Goal: Information Seeking & Learning: Learn about a topic

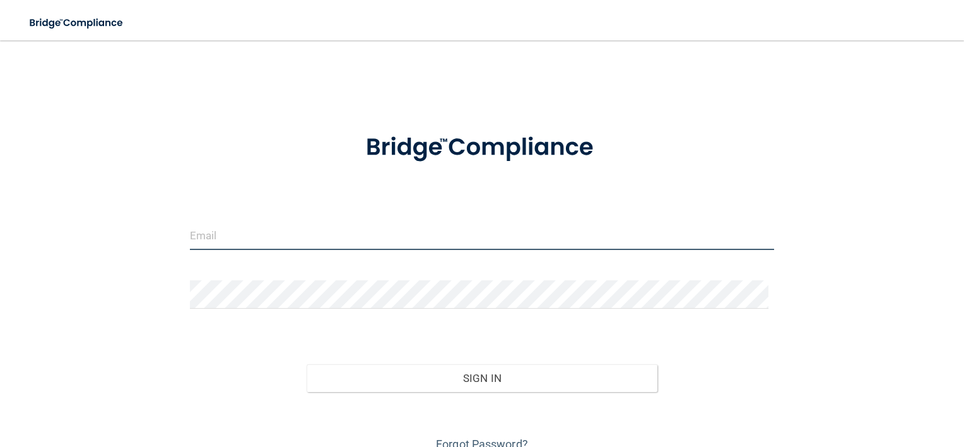
click at [219, 227] on input "email" at bounding box center [482, 235] width 585 height 28
type input "[PERSON_NAME][EMAIL_ADDRESS][DOMAIN_NAME]"
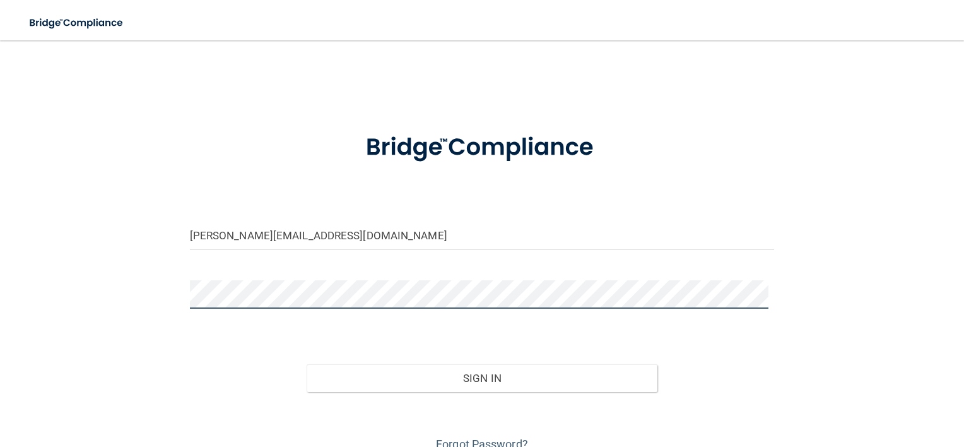
click at [307, 364] on button "Sign In" at bounding box center [482, 378] width 351 height 28
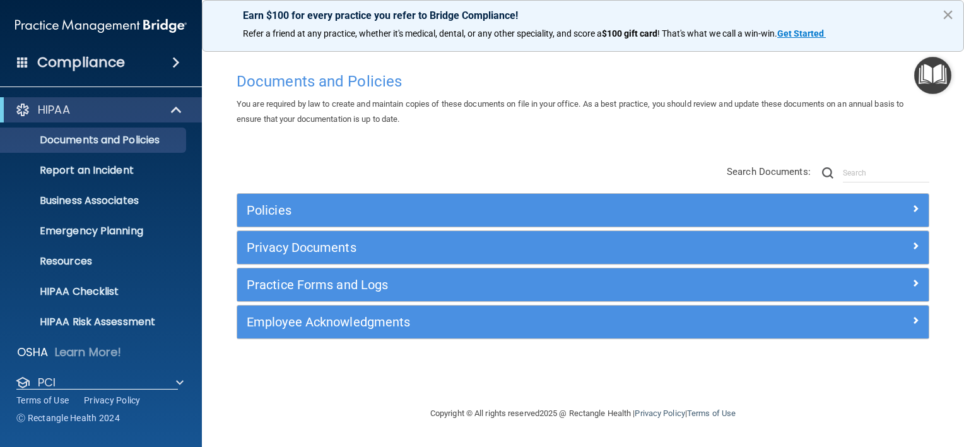
click at [949, 10] on button "×" at bounding box center [948, 14] width 12 height 20
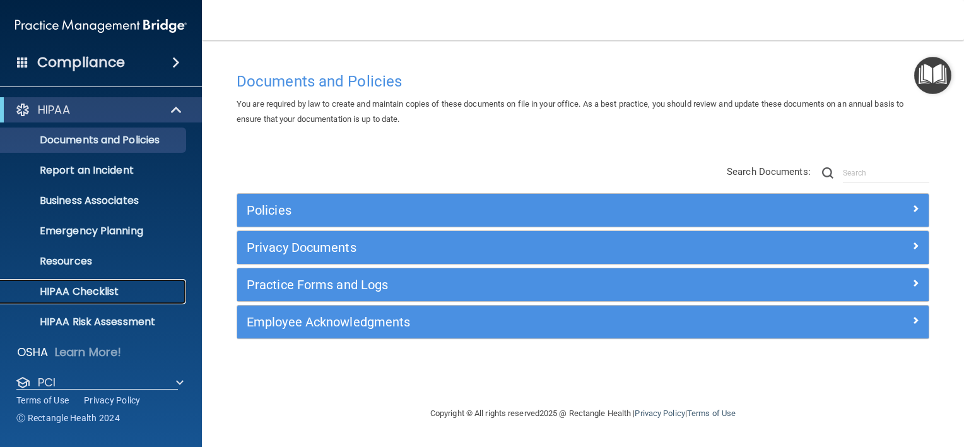
click at [83, 288] on p "HIPAA Checklist" at bounding box center [94, 291] width 172 height 13
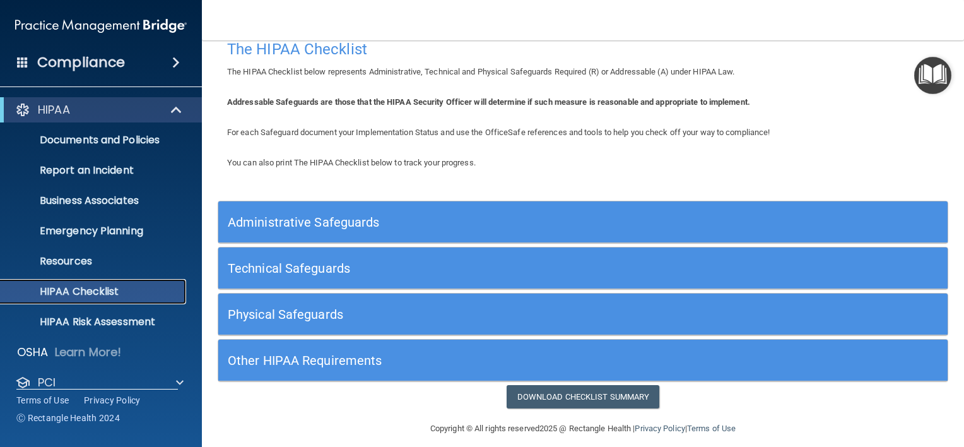
scroll to position [30, 0]
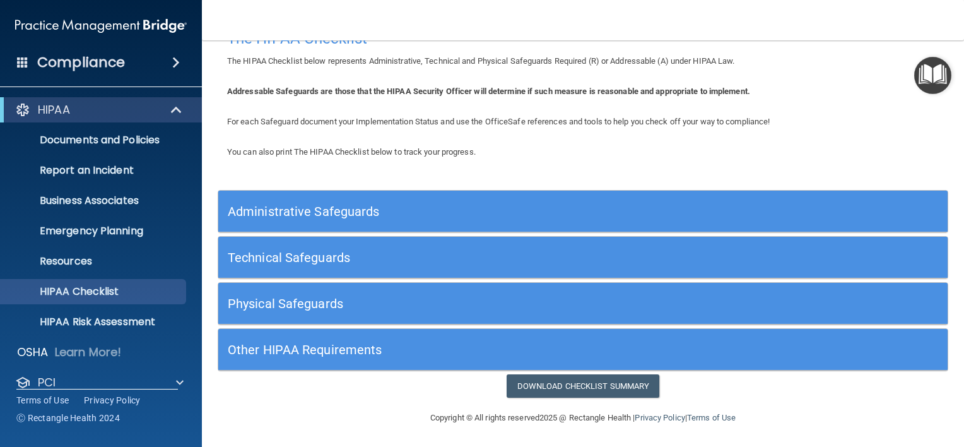
click at [420, 210] on h5 "Administrative Safeguards" at bounding box center [492, 211] width 528 height 14
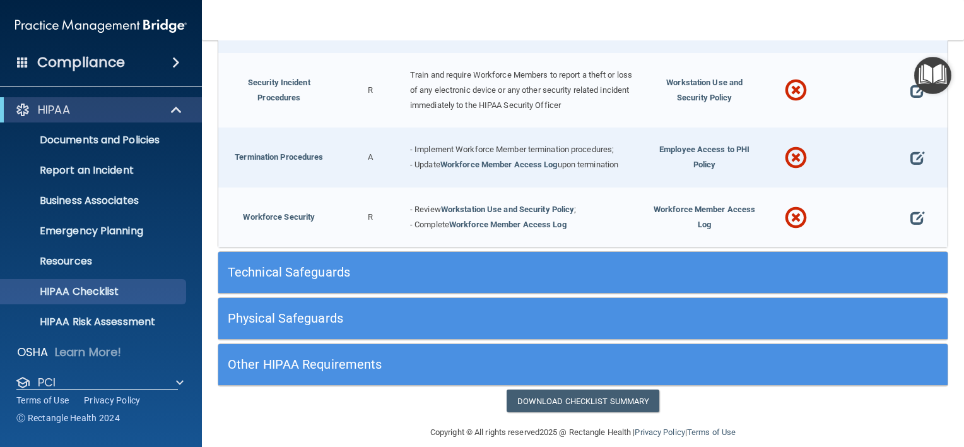
scroll to position [1217, 0]
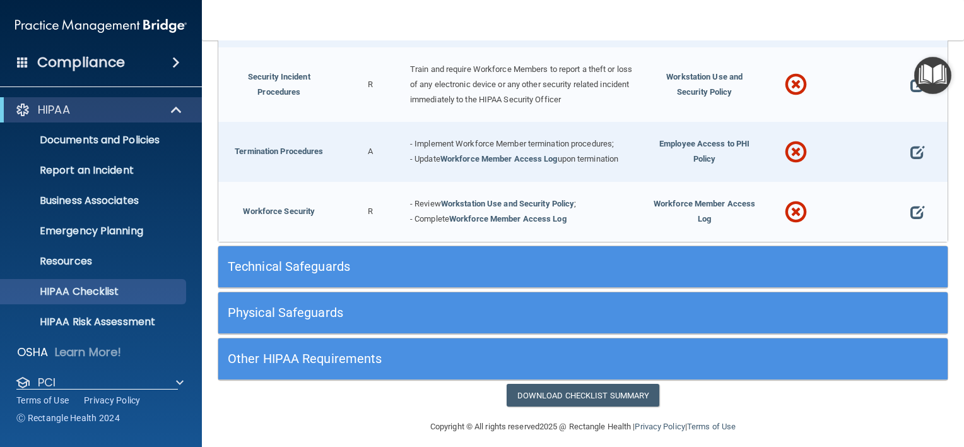
click at [334, 260] on h5 "Technical Safeguards" at bounding box center [492, 266] width 528 height 14
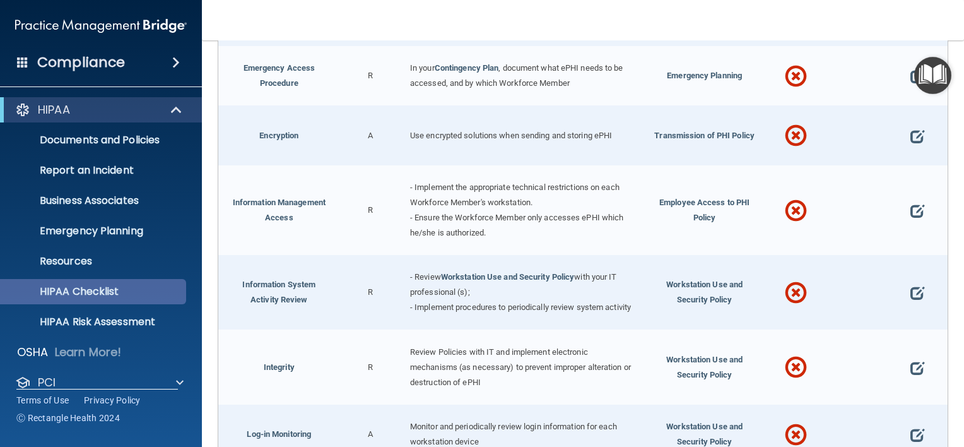
scroll to position [1595, 0]
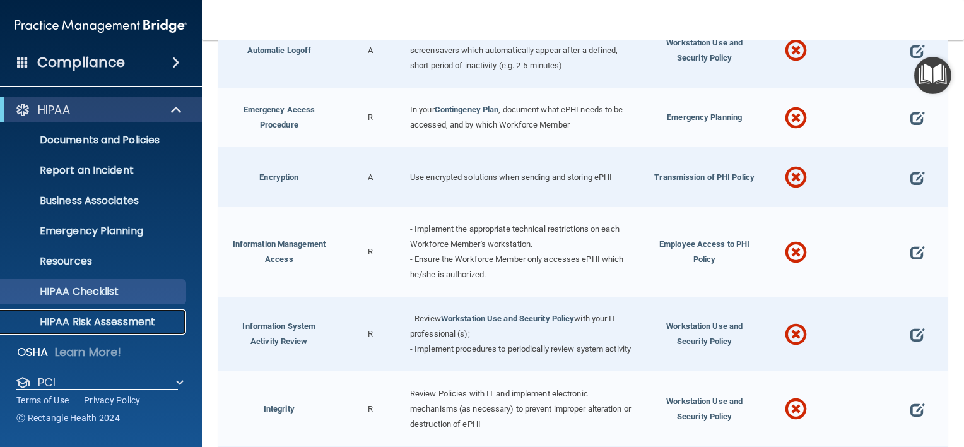
click at [83, 323] on p "HIPAA Risk Assessment" at bounding box center [94, 321] width 172 height 13
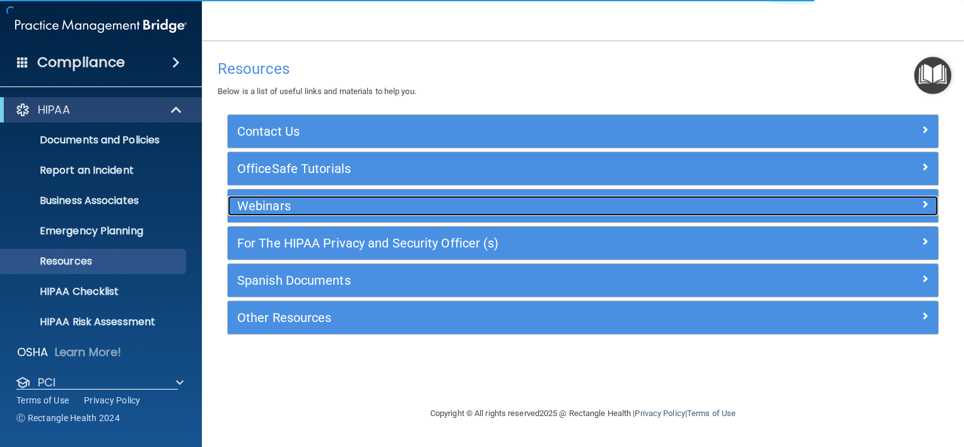
click at [271, 206] on h5 "Webinars" at bounding box center [494, 206] width 514 height 14
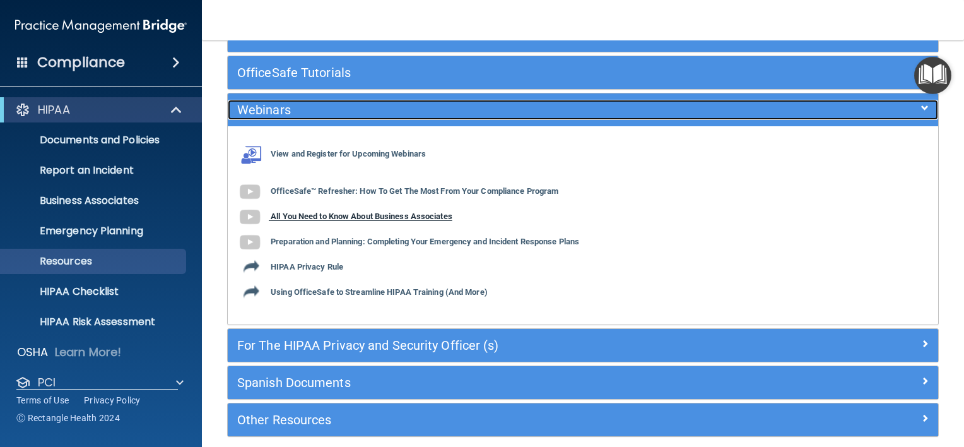
scroll to position [126, 0]
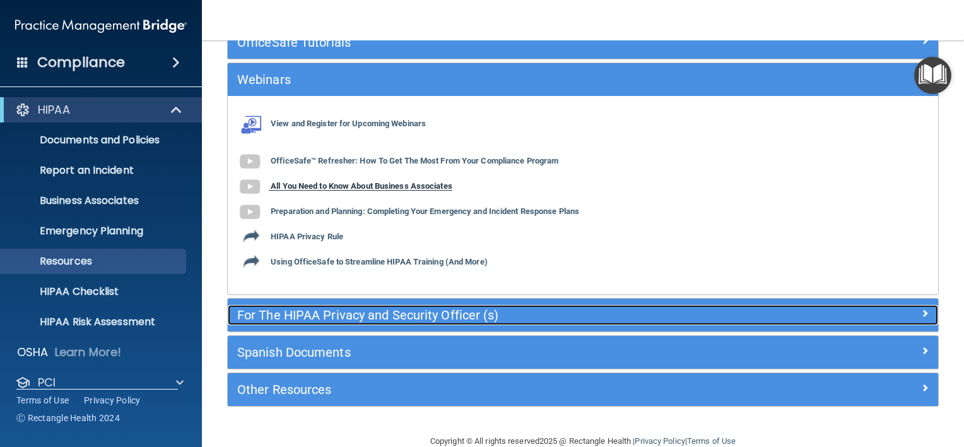
click at [379, 313] on h5 "For The HIPAA Privacy and Security Officer (s)" at bounding box center [494, 315] width 514 height 14
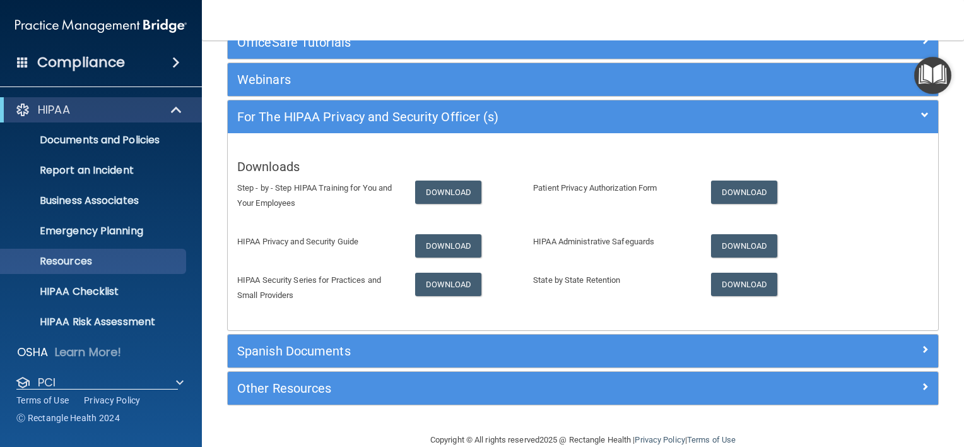
click at [142, 63] on div "Compliance" at bounding box center [101, 63] width 202 height 28
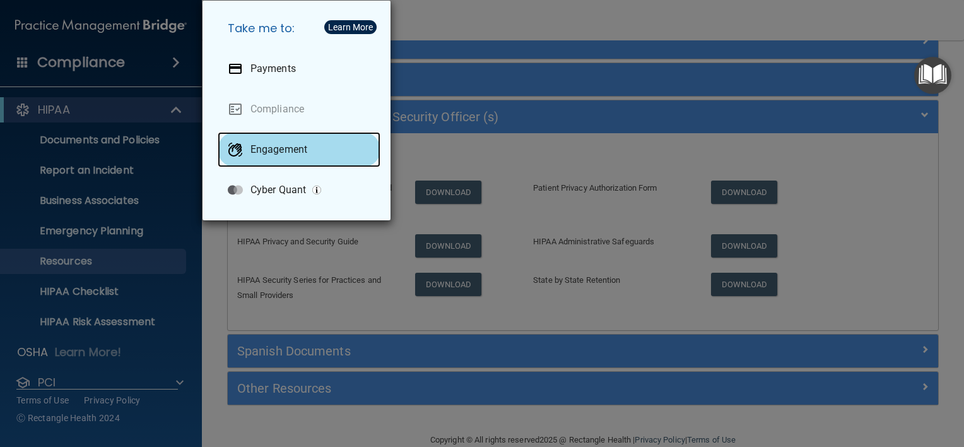
click at [285, 146] on p "Engagement" at bounding box center [278, 149] width 57 height 13
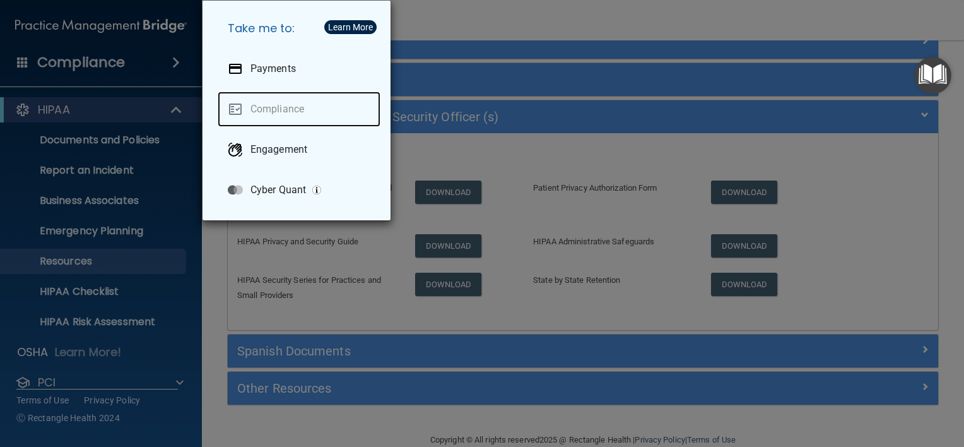
click at [298, 110] on link "Compliance" at bounding box center [299, 108] width 163 height 35
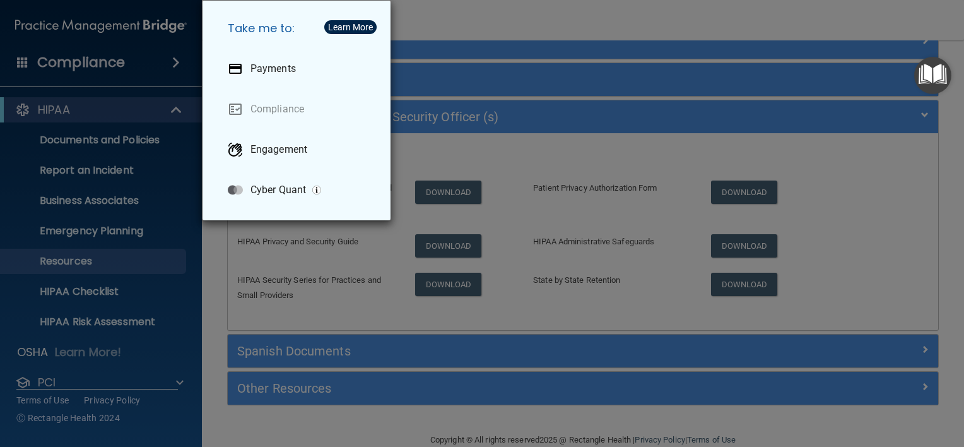
click at [437, 15] on div "Take me to: Payments Compliance Engagement Cyber Quant" at bounding box center [482, 223] width 964 height 447
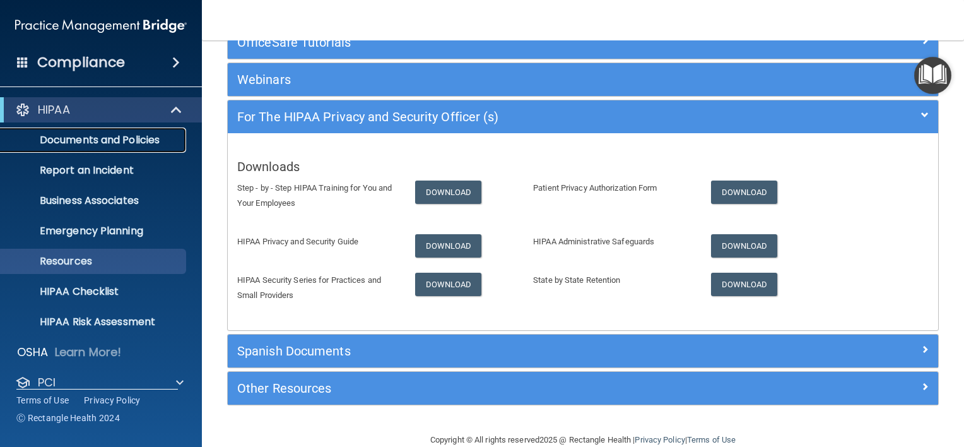
click at [98, 136] on p "Documents and Policies" at bounding box center [94, 140] width 172 height 13
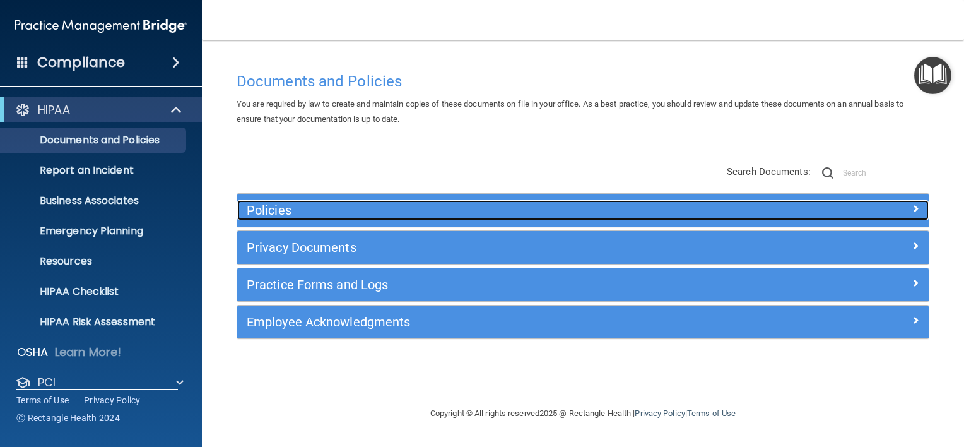
click at [271, 206] on h5 "Policies" at bounding box center [497, 210] width 500 height 14
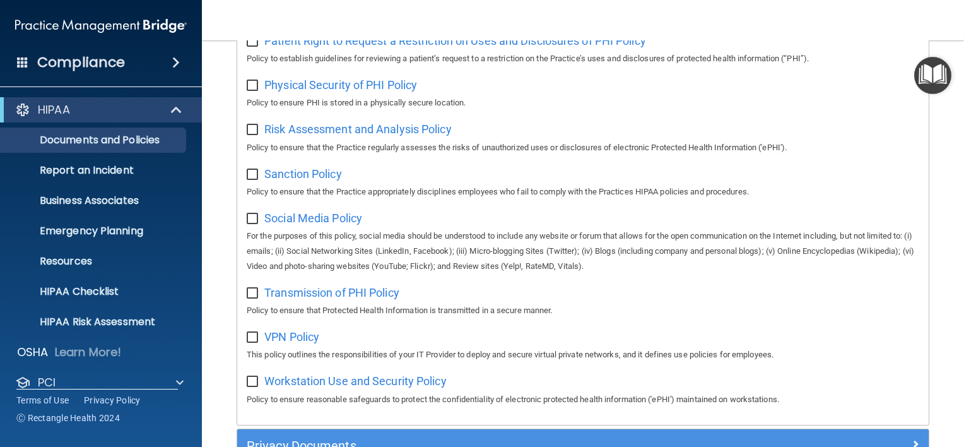
scroll to position [946, 0]
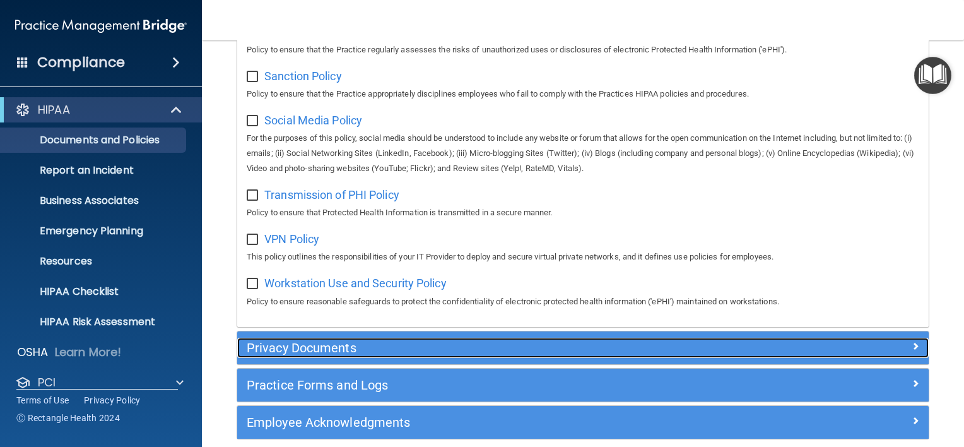
click at [284, 355] on h5 "Privacy Documents" at bounding box center [497, 348] width 500 height 14
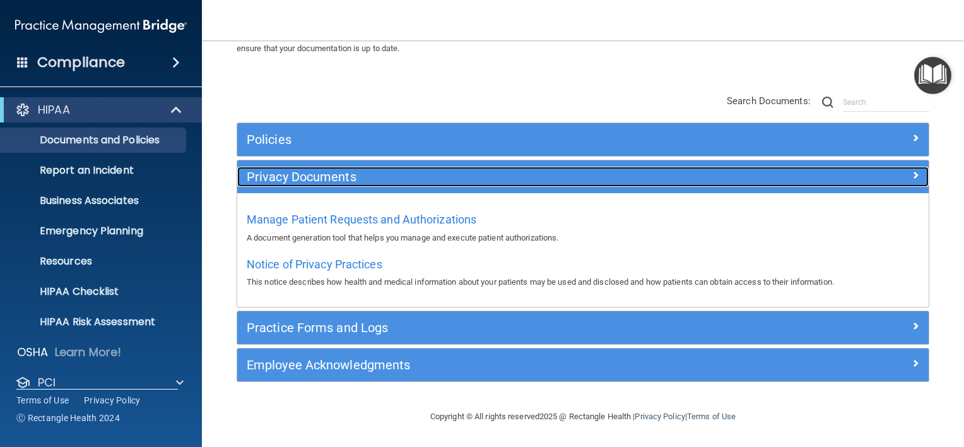
scroll to position [70, 0]
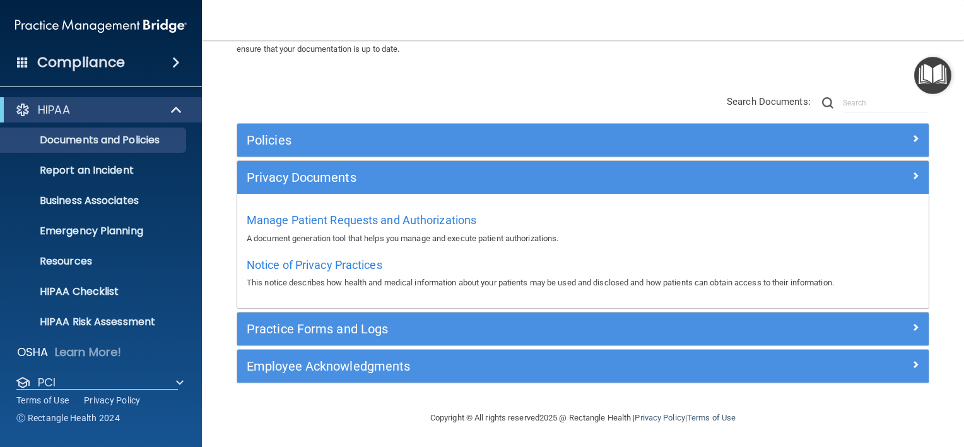
click at [353, 315] on div "Practice Forms and Logs" at bounding box center [582, 328] width 691 height 33
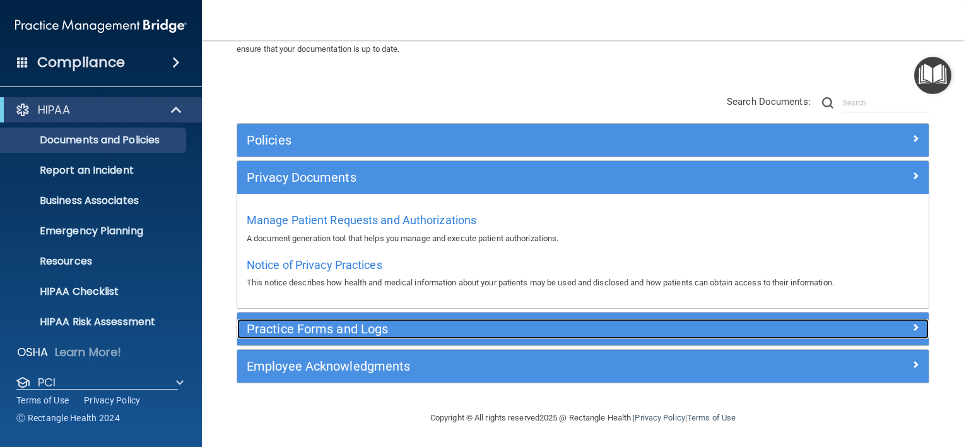
click at [335, 322] on h5 "Practice Forms and Logs" at bounding box center [497, 329] width 500 height 14
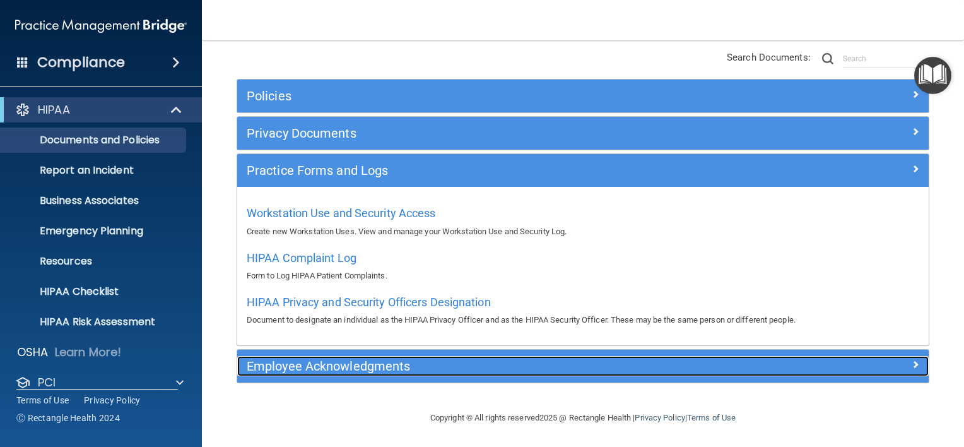
click at [349, 368] on h5 "Employee Acknowledgments" at bounding box center [497, 366] width 500 height 14
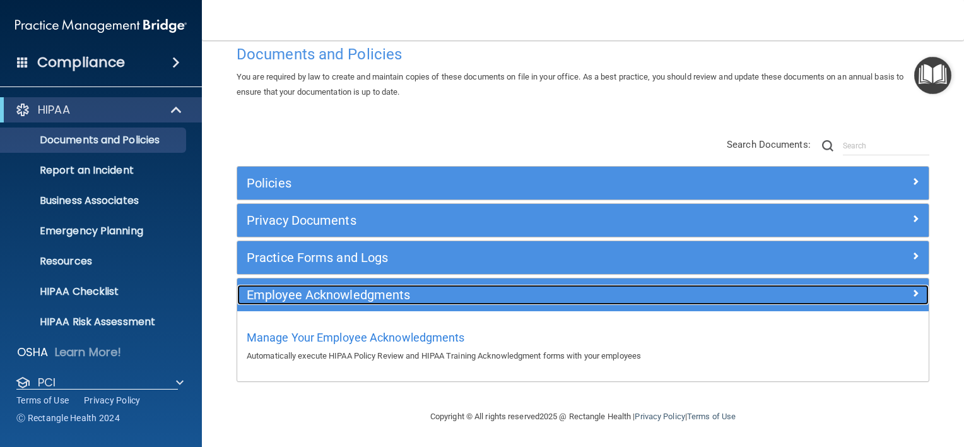
scroll to position [25, 0]
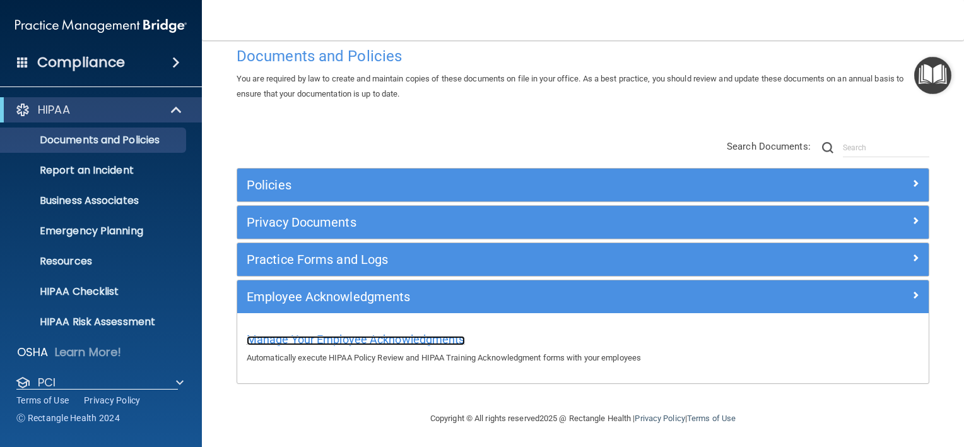
click at [317, 336] on span "Manage Your Employee Acknowledgments" at bounding box center [356, 338] width 218 height 13
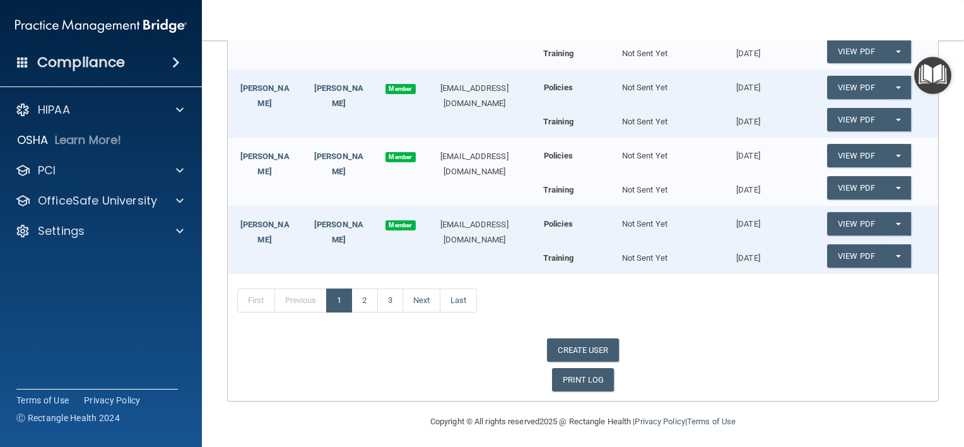
scroll to position [661, 0]
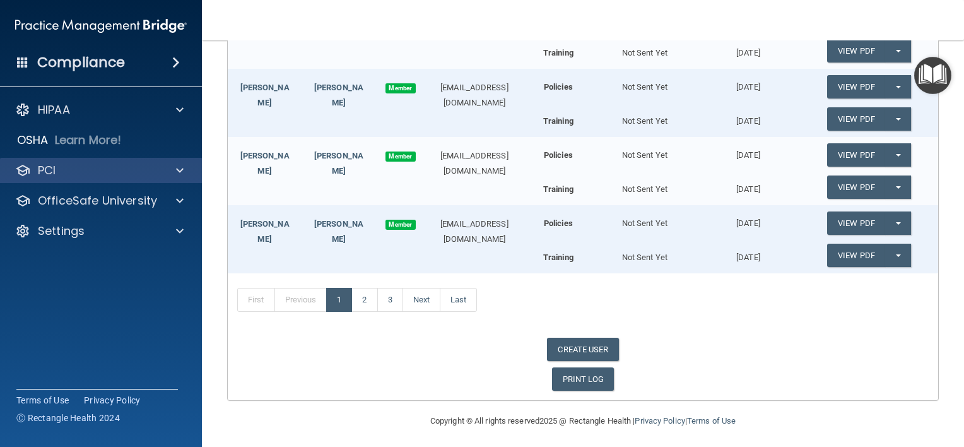
click at [163, 179] on div "PCI" at bounding box center [101, 170] width 202 height 25
click at [168, 173] on div at bounding box center [178, 170] width 32 height 15
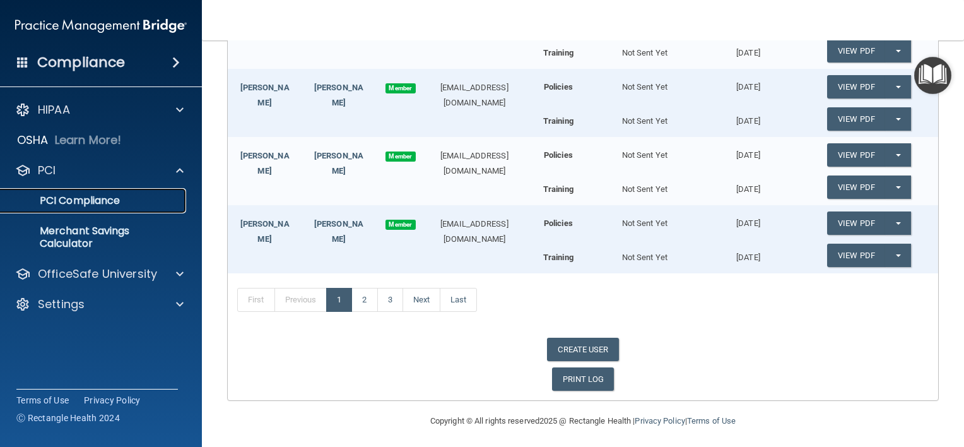
click at [90, 201] on p "PCI Compliance" at bounding box center [94, 200] width 172 height 13
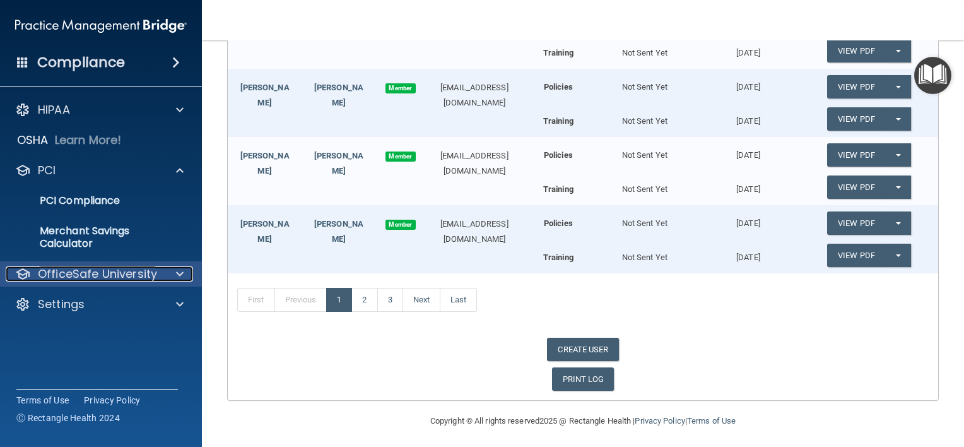
click at [102, 275] on p "OfficeSafe University" at bounding box center [97, 273] width 119 height 15
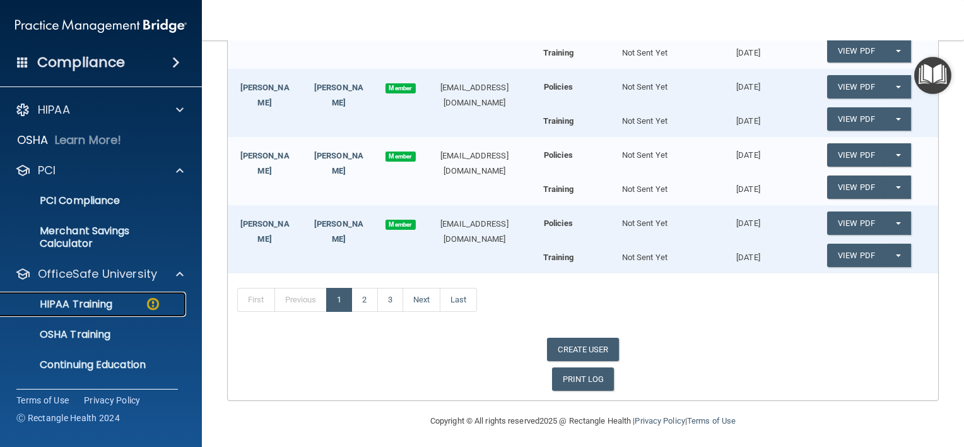
click at [88, 307] on p "HIPAA Training" at bounding box center [60, 304] width 104 height 13
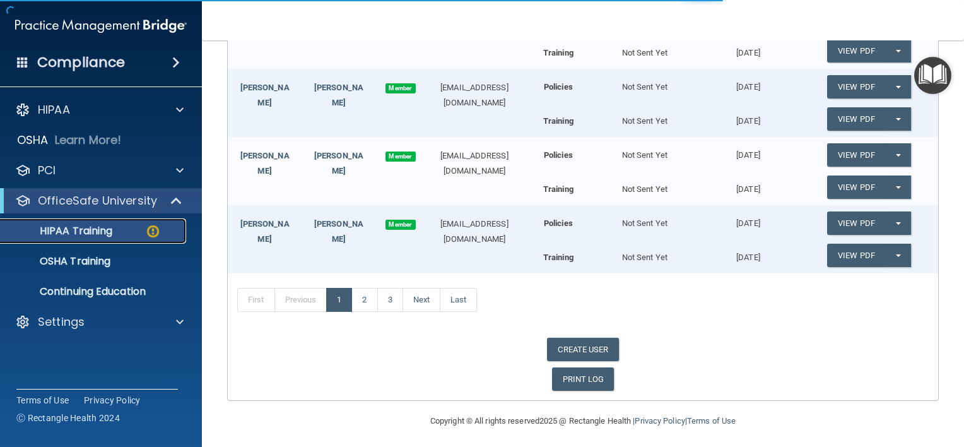
scroll to position [415, 0]
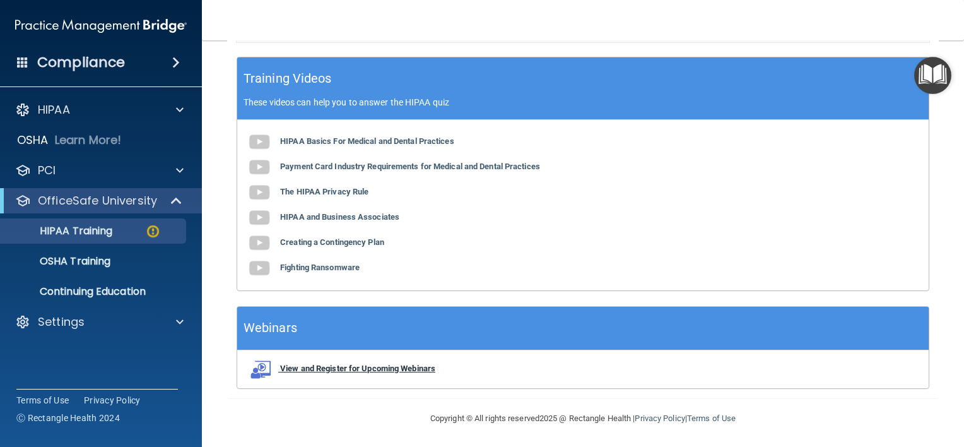
click at [403, 364] on b "View and Register for Upcoming Webinars" at bounding box center [357, 367] width 155 height 9
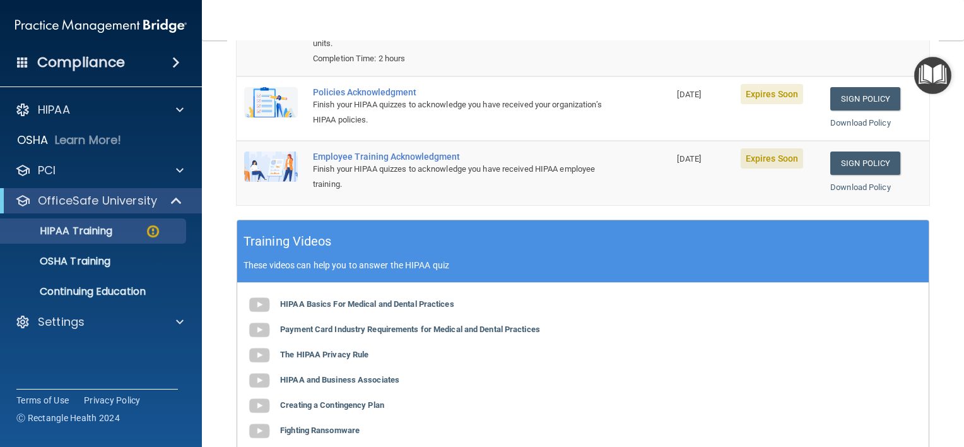
scroll to position [0, 0]
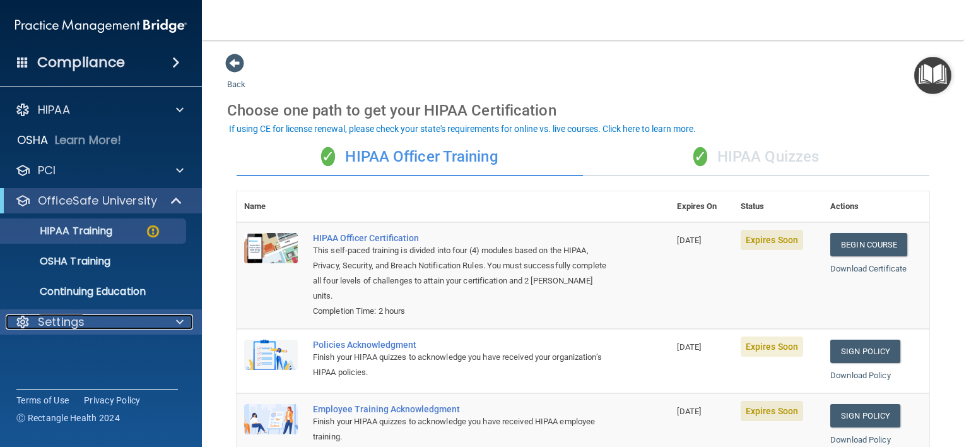
click at [175, 324] on div at bounding box center [178, 321] width 32 height 15
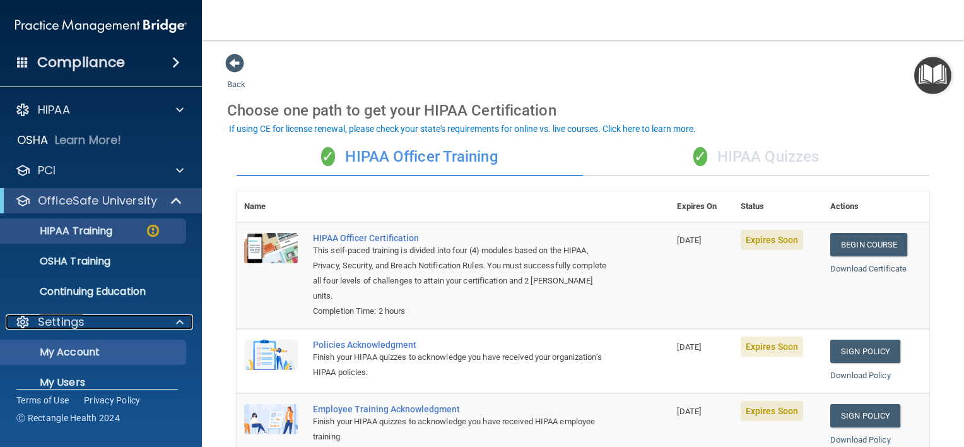
scroll to position [76, 0]
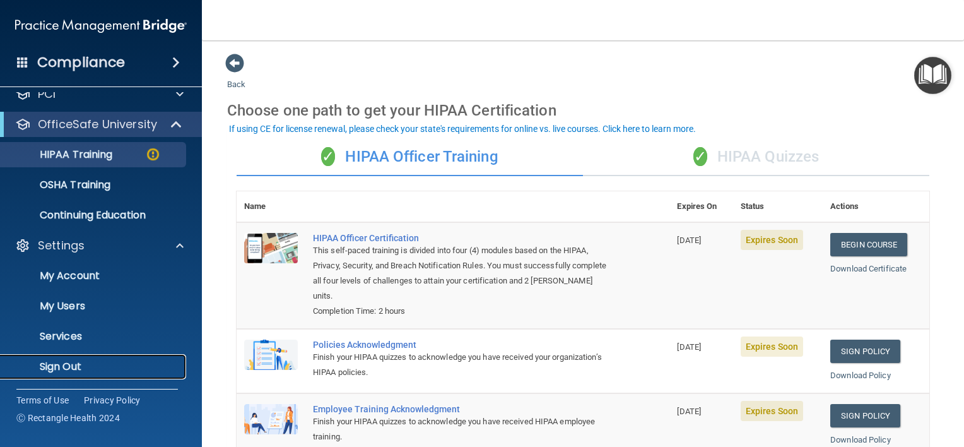
click at [69, 363] on p "Sign Out" at bounding box center [94, 366] width 172 height 13
